Goal: Task Accomplishment & Management: Manage account settings

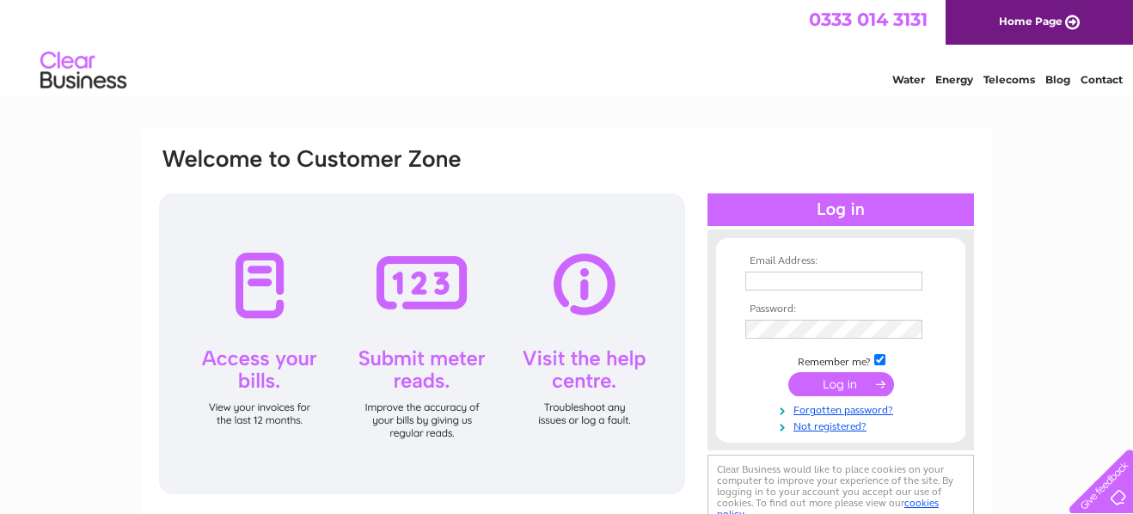
click at [836, 378] on input "submit" at bounding box center [841, 384] width 106 height 24
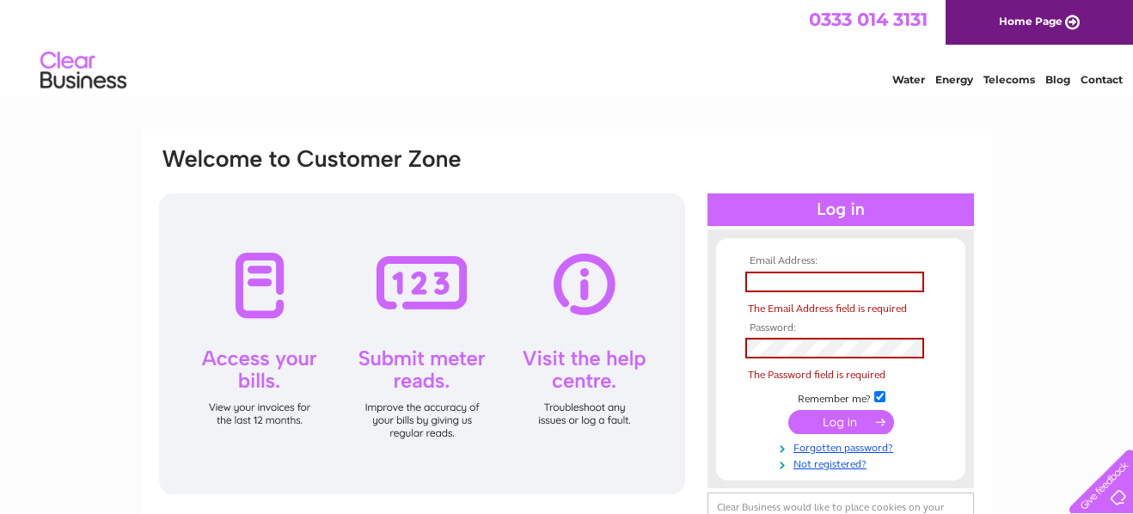
click at [1073, 314] on div "Email Address: The Email Address field is required Password:" at bounding box center [566, 516] width 1133 height 775
click at [822, 76] on div "Water Energy Telecoms Blog Contact" at bounding box center [566, 73] width 1133 height 56
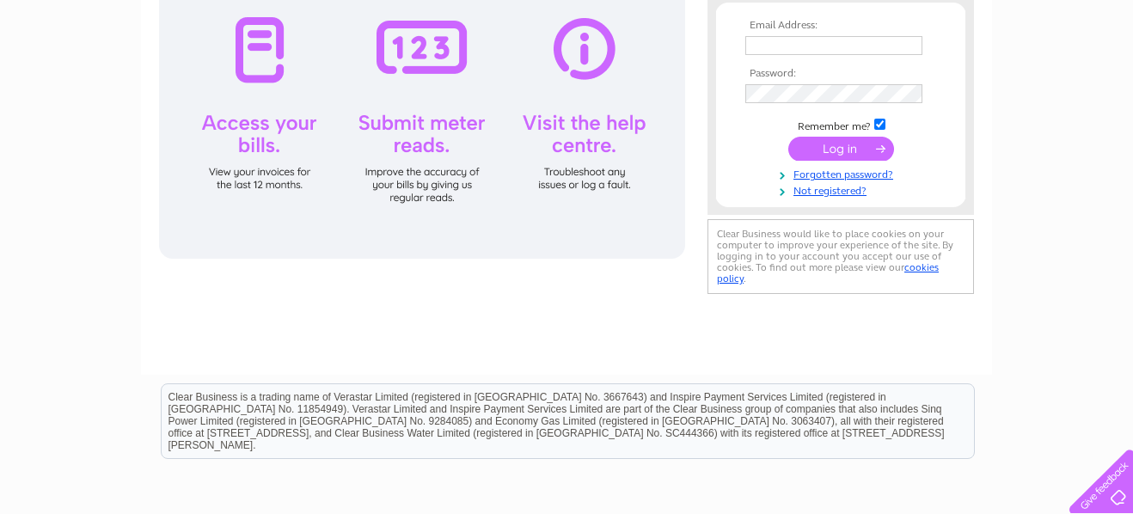
scroll to position [258, 0]
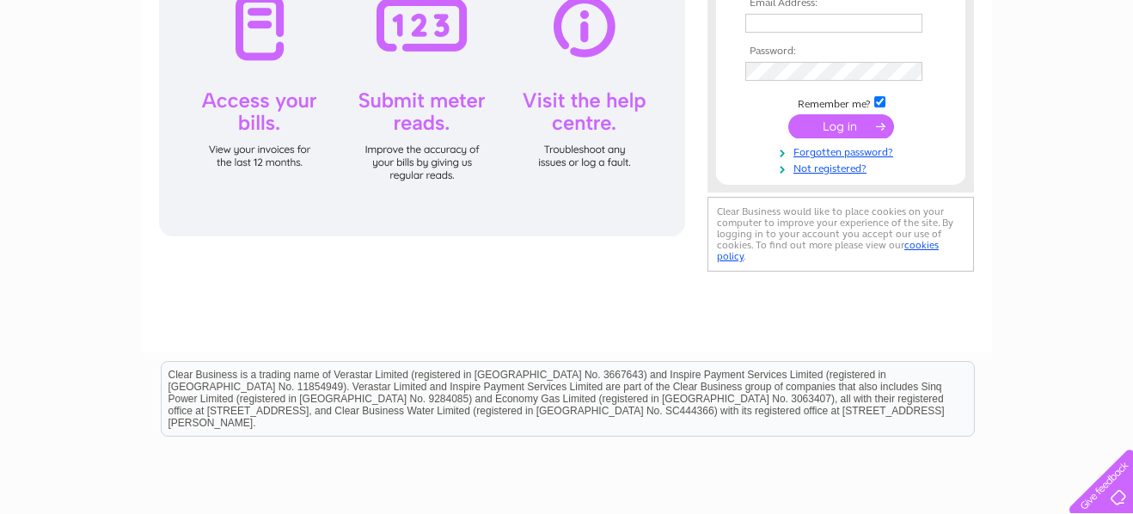
click at [260, 45] on div at bounding box center [422, 86] width 526 height 301
click at [273, 120] on div at bounding box center [422, 86] width 526 height 301
click at [270, 161] on div at bounding box center [422, 86] width 526 height 301
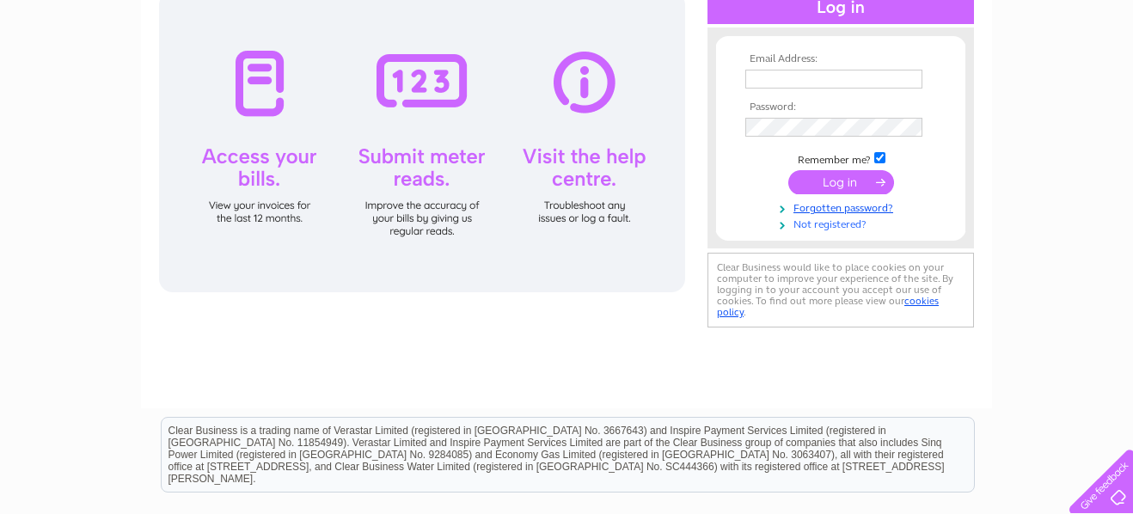
scroll to position [172, 0]
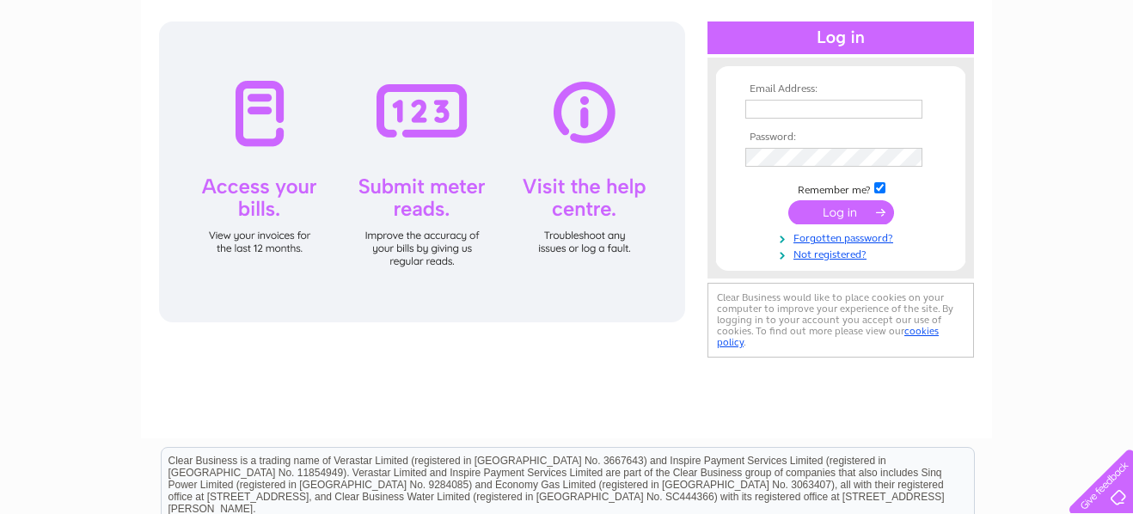
click at [876, 189] on input "checkbox" at bounding box center [879, 187] width 11 height 11
checkbox input "false"
click at [850, 238] on link "Forgotten password?" at bounding box center [842, 237] width 195 height 16
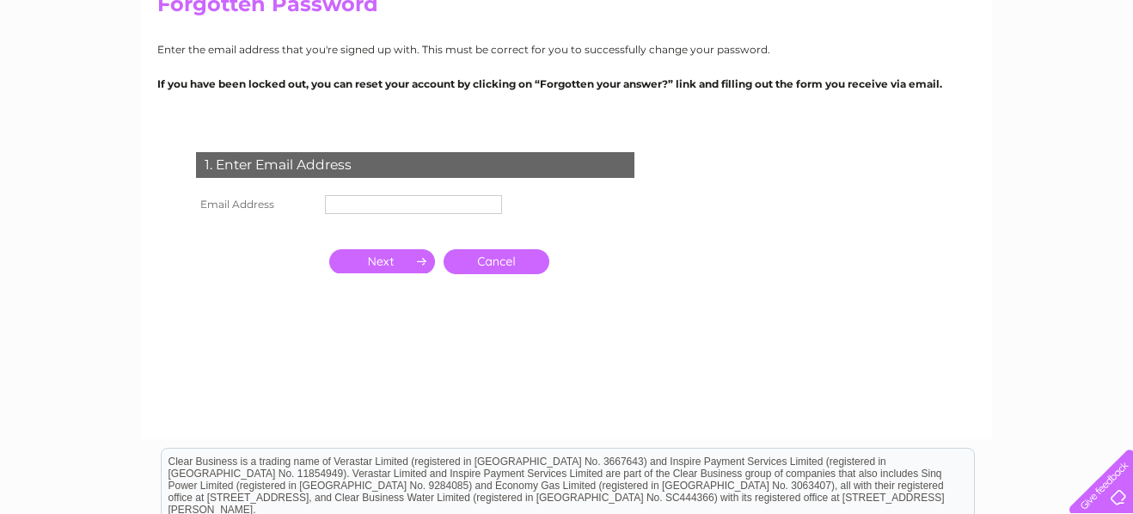
scroll to position [172, 0]
click at [346, 204] on input "text" at bounding box center [413, 203] width 177 height 19
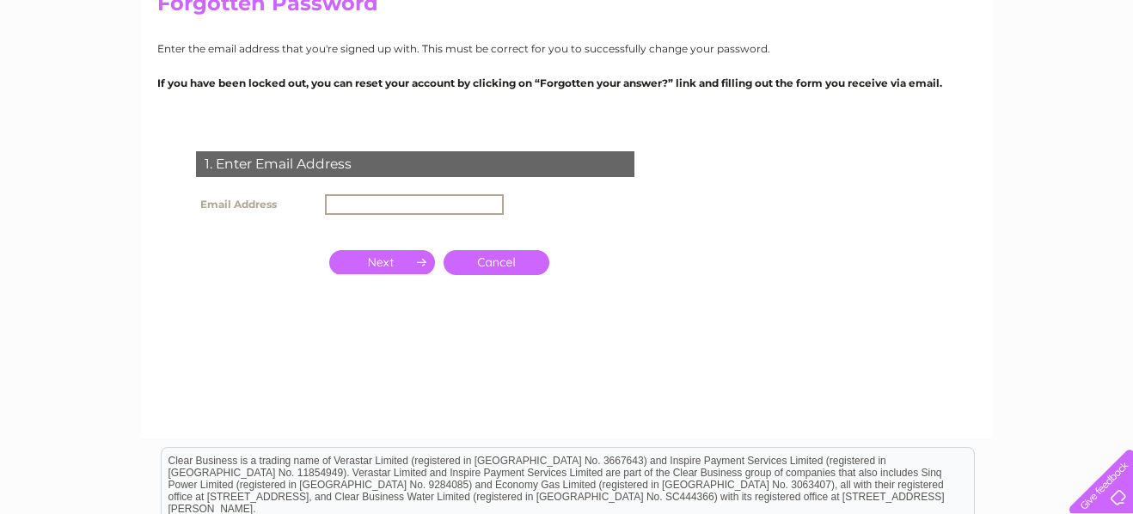
type input "sbankclub@aol.com"
click at [392, 261] on input "button" at bounding box center [382, 260] width 106 height 24
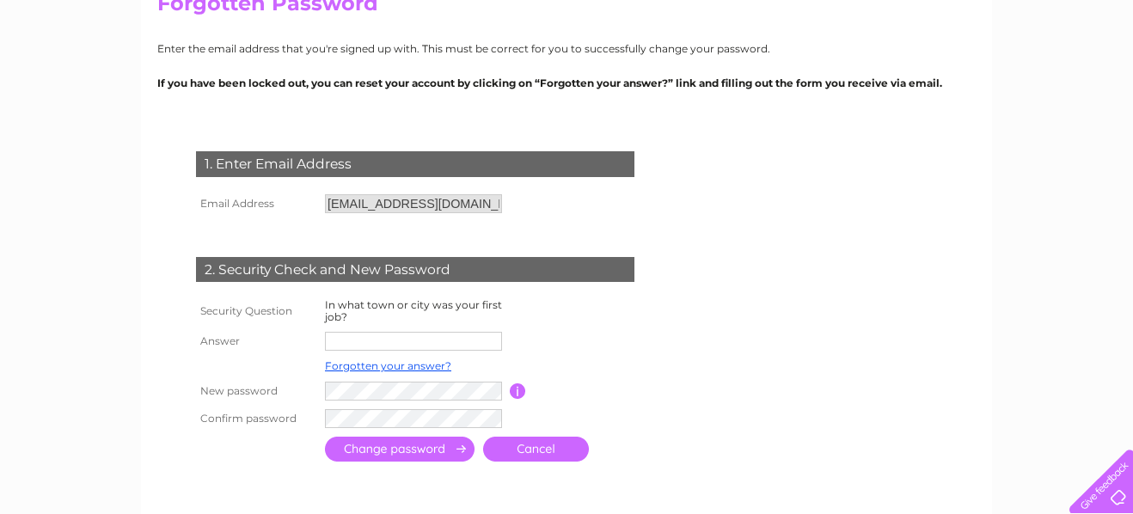
click at [361, 341] on input "text" at bounding box center [413, 341] width 177 height 19
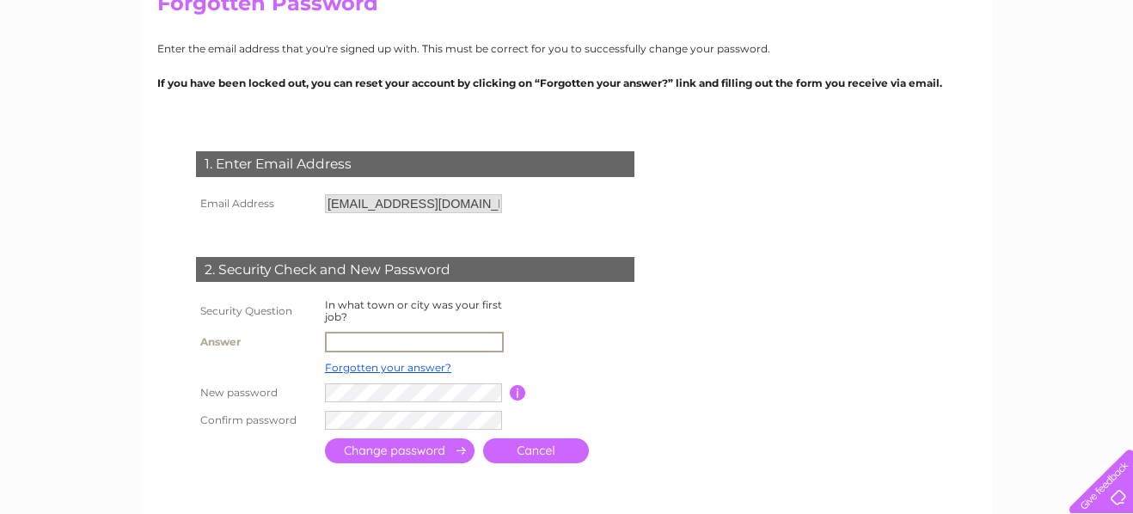
type input "Newcastle upon Tyne"
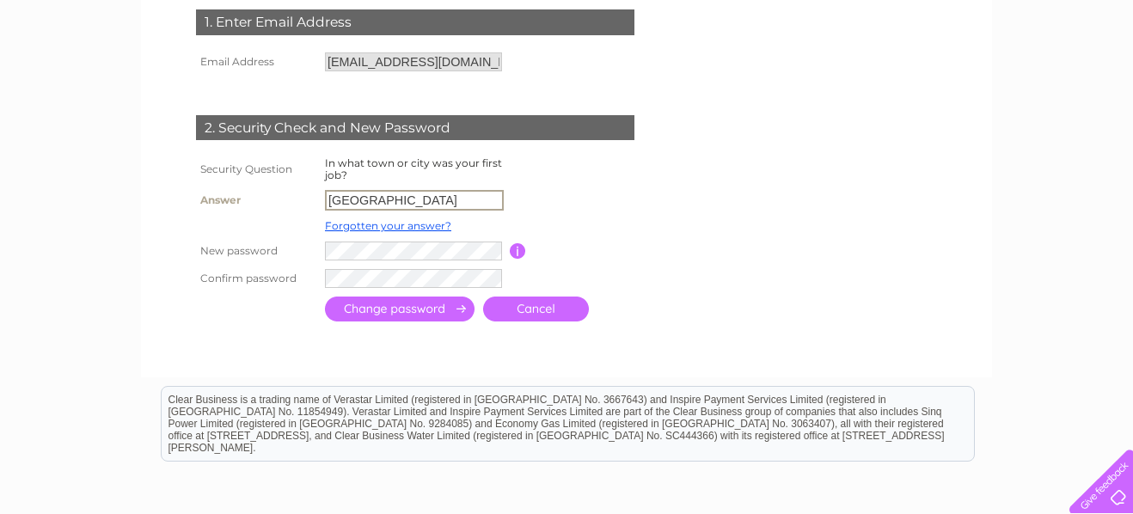
scroll to position [344, 0]
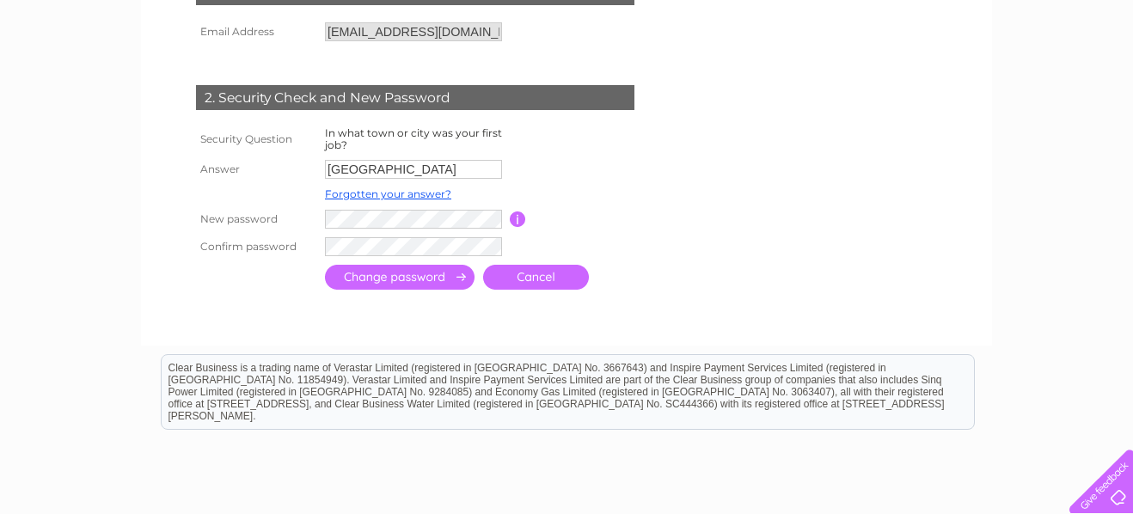
click at [401, 276] on input "submit" at bounding box center [400, 277] width 150 height 25
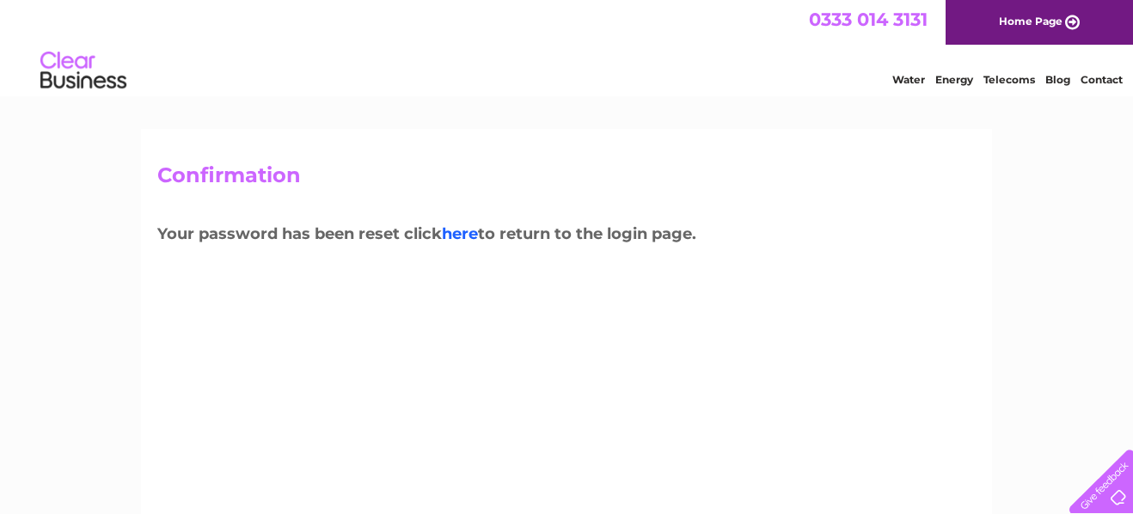
click at [468, 232] on link "here" at bounding box center [460, 233] width 36 height 19
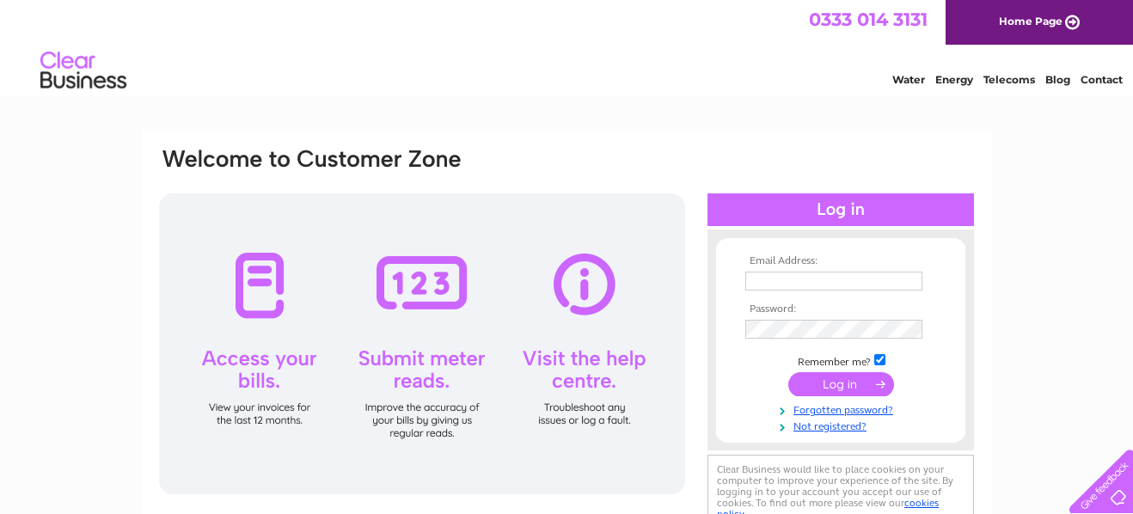
type input "[EMAIL_ADDRESS][DOMAIN_NAME]"
click at [860, 385] on input "submit" at bounding box center [841, 384] width 106 height 24
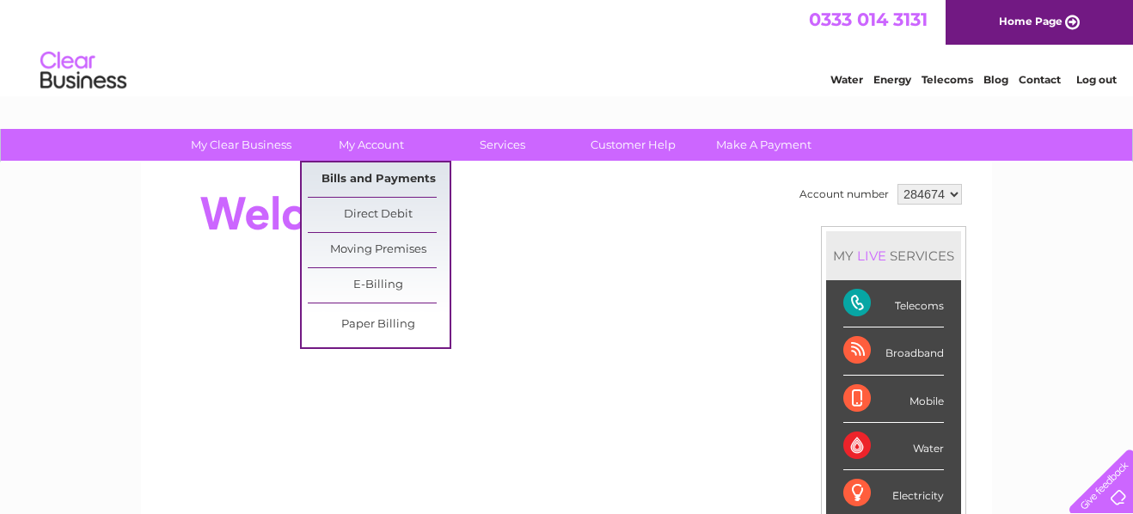
click at [375, 178] on link "Bills and Payments" at bounding box center [379, 179] width 142 height 34
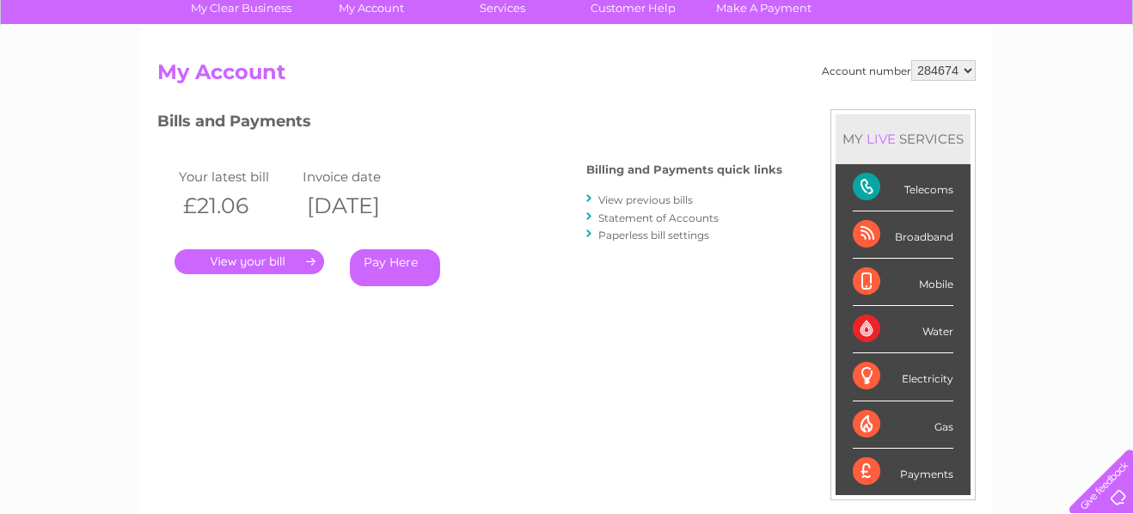
scroll to position [95, 0]
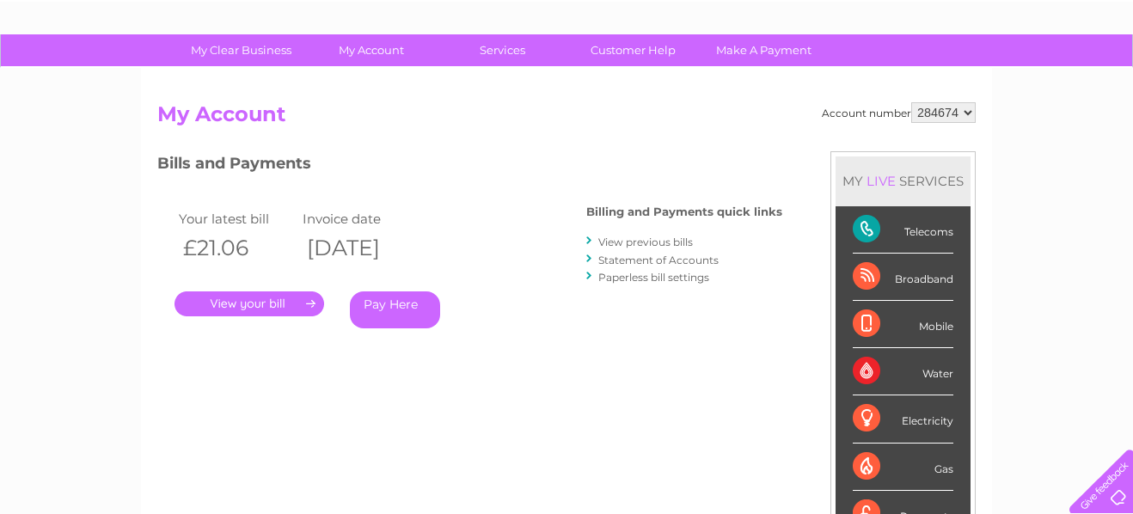
click at [284, 304] on link "." at bounding box center [249, 303] width 150 height 25
